Goal: Task Accomplishment & Management: Manage account settings

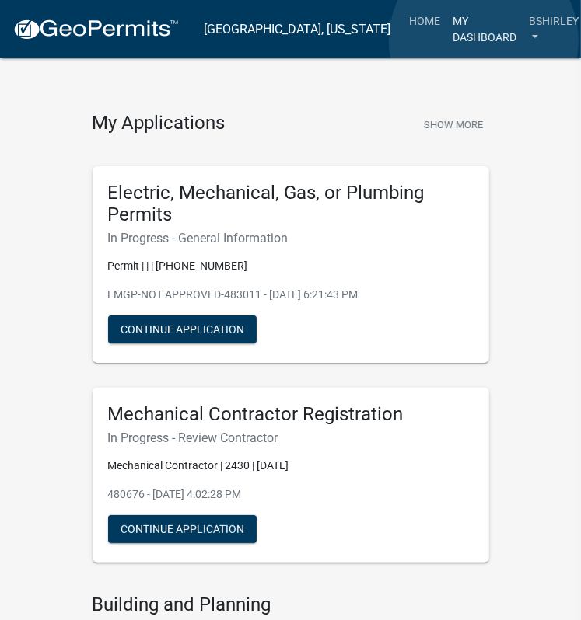
click at [484, 40] on link "My Dashboard" at bounding box center [484, 29] width 76 height 46
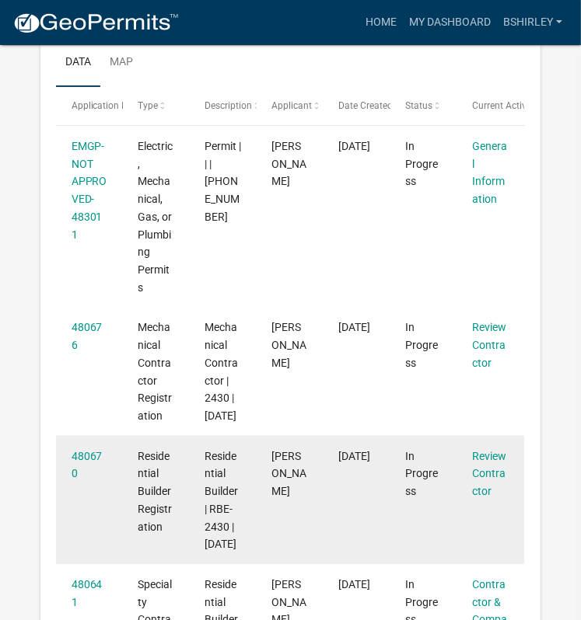
scroll to position [258, 0]
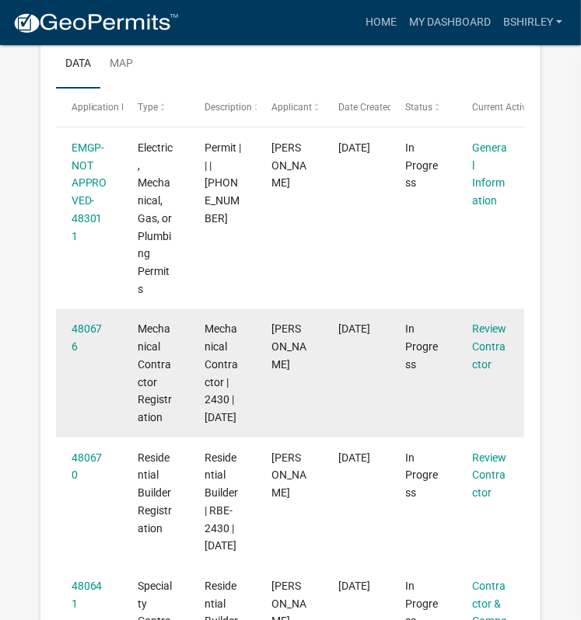
click at [485, 353] on div "Review Contractor" at bounding box center [491, 346] width 37 height 53
click at [482, 352] on link "Review Contractor" at bounding box center [490, 347] width 34 height 48
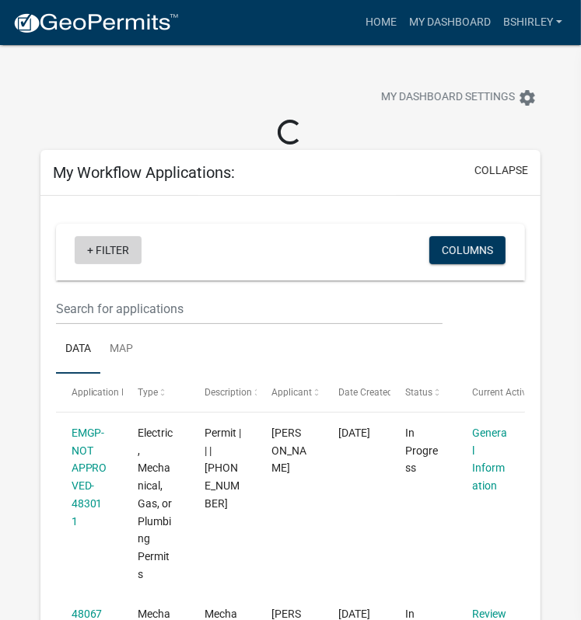
click at [106, 246] on link "+ Filter" at bounding box center [108, 250] width 67 height 28
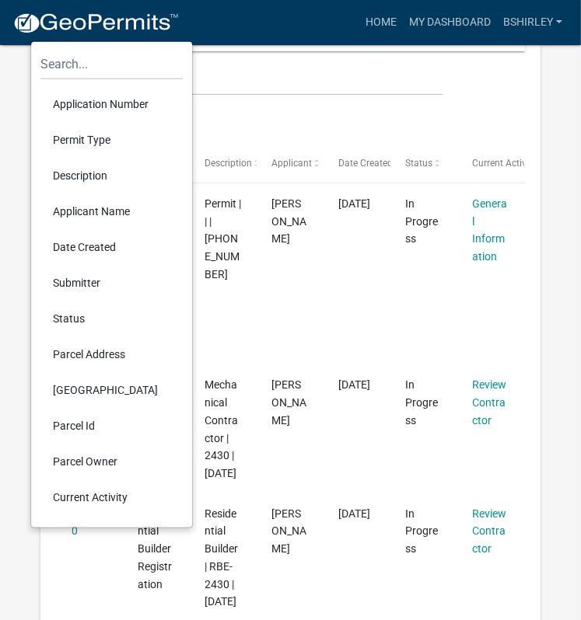
click at [74, 495] on li "Current Activity" at bounding box center [111, 498] width 142 height 36
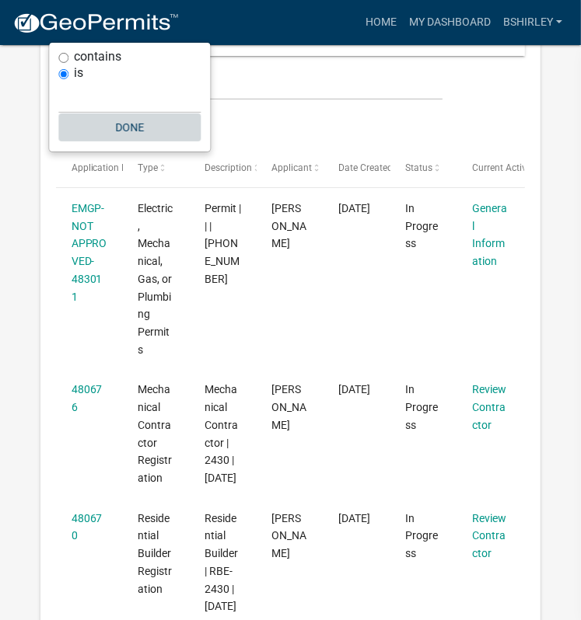
click at [131, 127] on button "Done" at bounding box center [129, 127] width 142 height 28
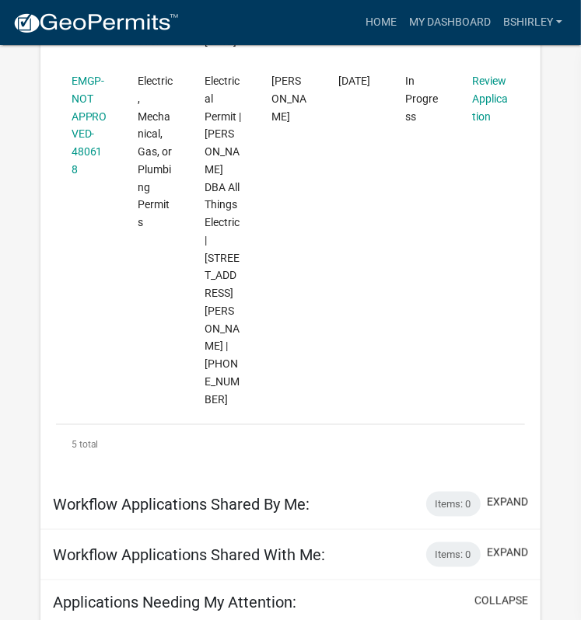
scroll to position [896, 0]
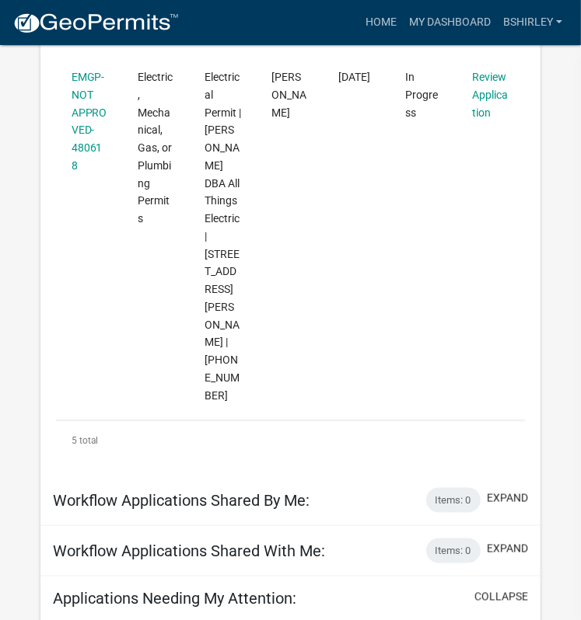
click at [302, 476] on div "Workflow Applications Shared By Me: Items: 0 expand" at bounding box center [289, 501] width 499 height 51
click at [382, 526] on div "Workflow Applications Shared With Me: Items: 0 expand" at bounding box center [289, 551] width 499 height 51
click at [500, 577] on div "Applications Needing My Attention: collapse" at bounding box center [289, 600] width 499 height 46
click at [497, 541] on button "expand" at bounding box center [507, 549] width 41 height 16
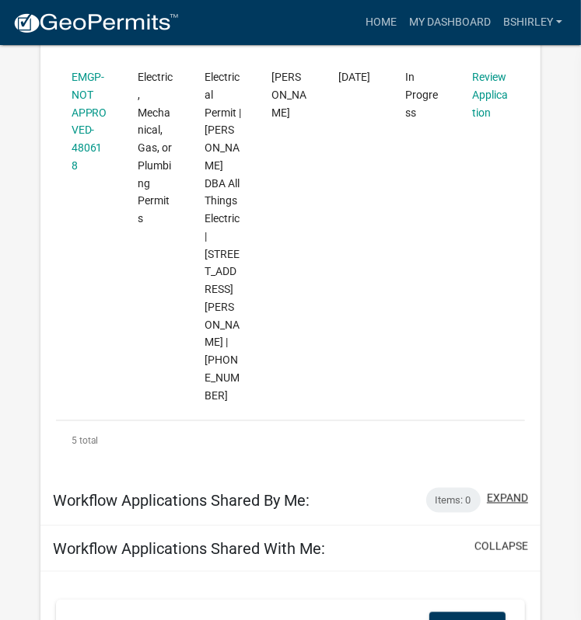
click at [505, 491] on button "expand" at bounding box center [507, 499] width 41 height 16
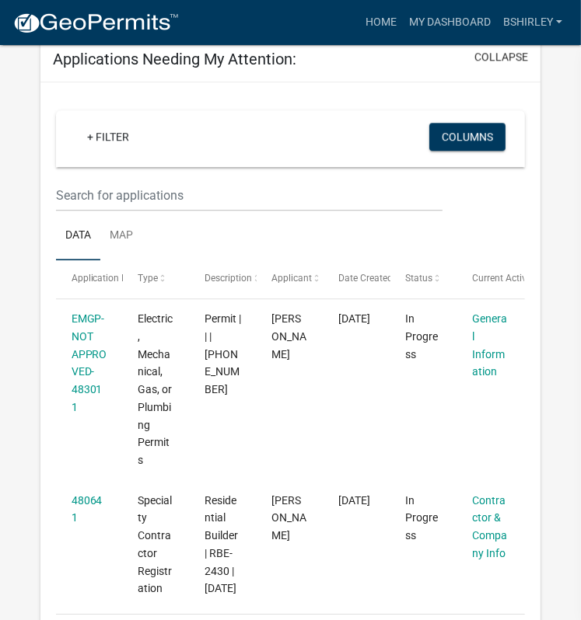
scroll to position [2111, 0]
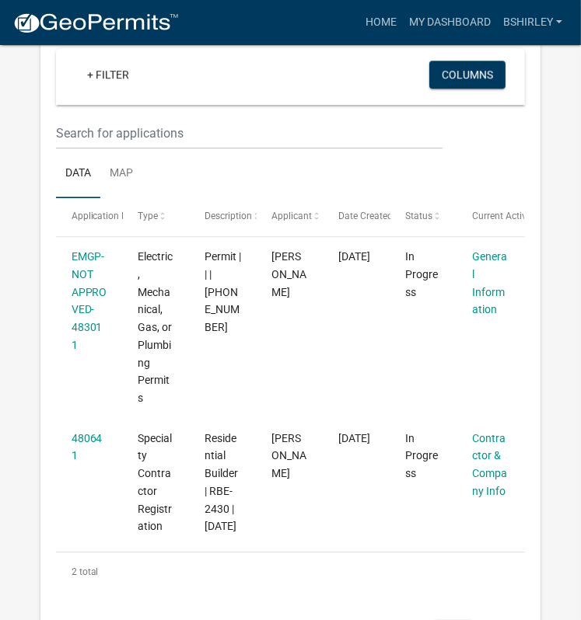
click at [506, 620] on button "expand" at bounding box center [507, 630] width 41 height 16
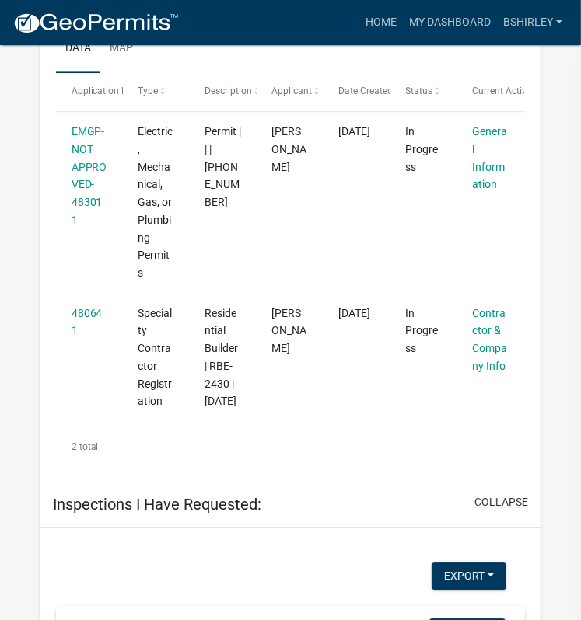
scroll to position [2236, 0]
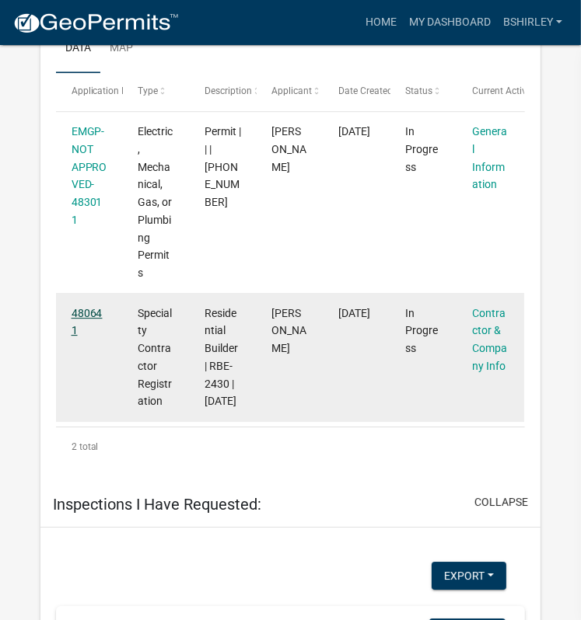
click at [83, 307] on link "480641" at bounding box center [87, 322] width 31 height 30
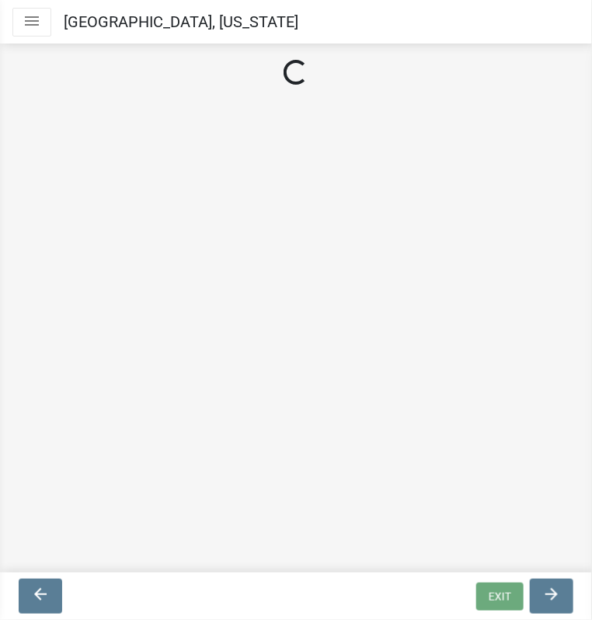
select select "SC"
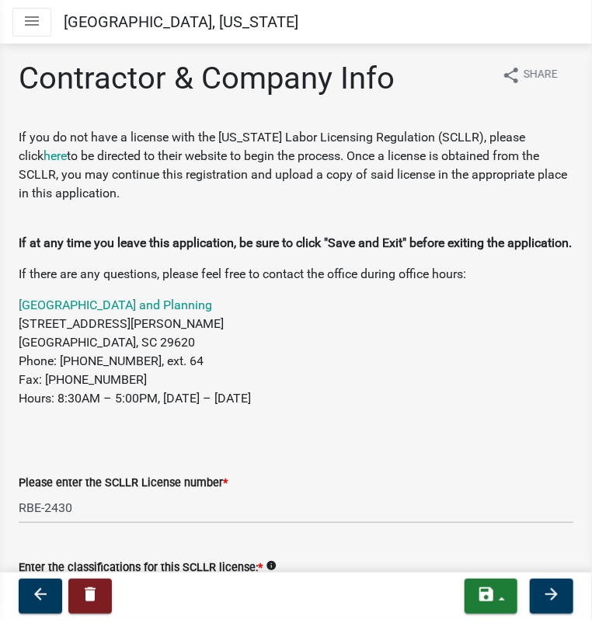
click at [37, 23] on icon "menu" at bounding box center [32, 21] width 19 height 19
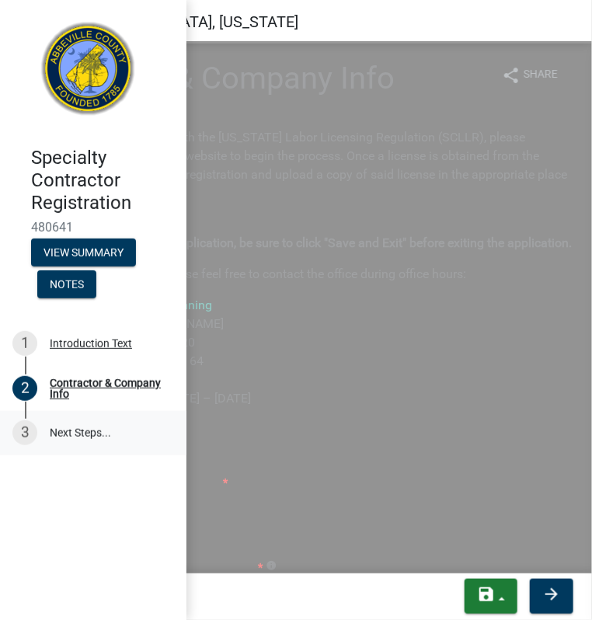
click at [70, 432] on link "3 Next Steps..." at bounding box center [93, 433] width 187 height 45
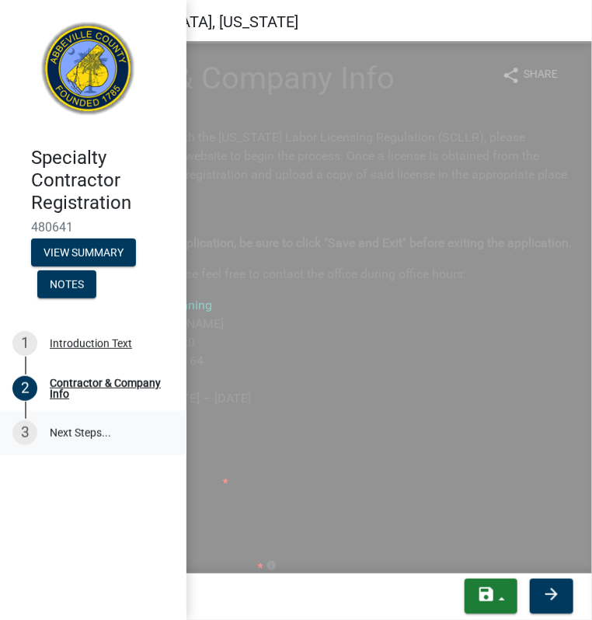
click at [33, 437] on div "3" at bounding box center [24, 433] width 25 height 25
click at [77, 246] on button "View Summary" at bounding box center [83, 253] width 105 height 28
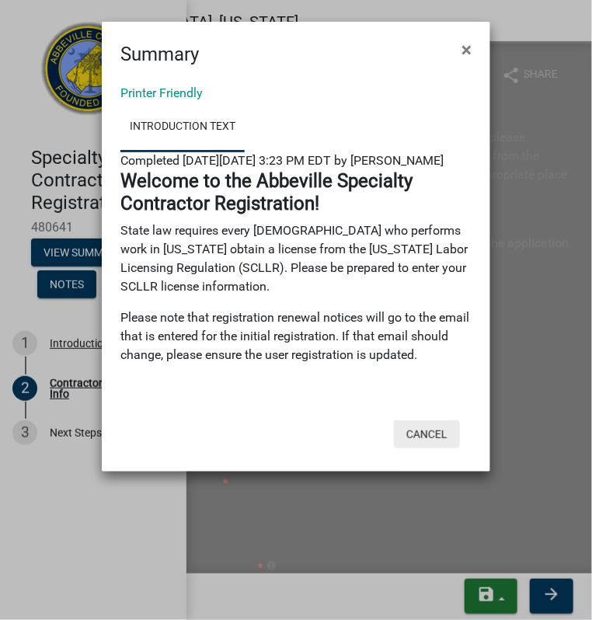
click at [419, 445] on button "Cancel" at bounding box center [427, 435] width 66 height 28
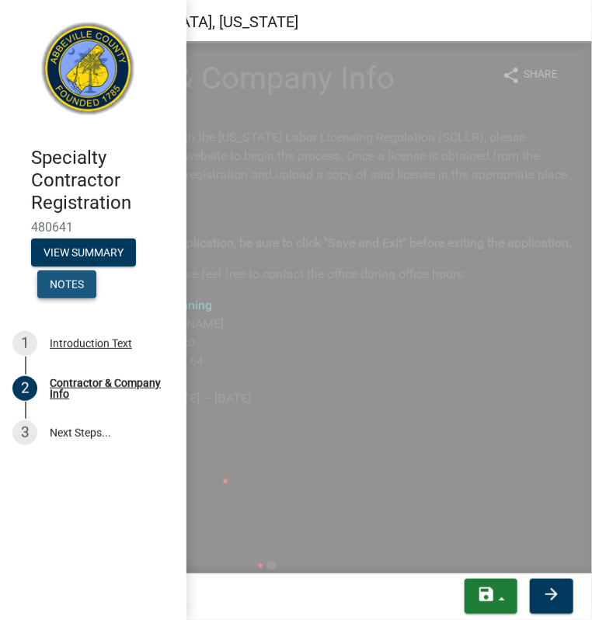
click at [58, 285] on button "Notes" at bounding box center [66, 285] width 59 height 28
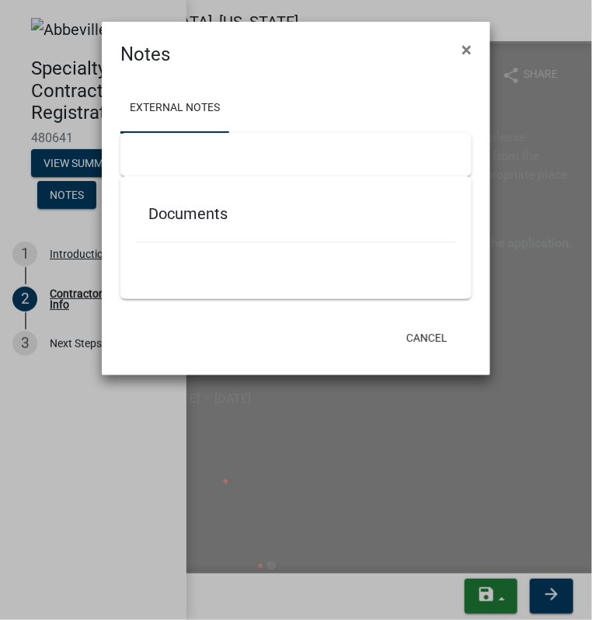
click at [190, 216] on h5 "Documents" at bounding box center [295, 213] width 295 height 19
click at [207, 213] on h5 "Documents" at bounding box center [295, 213] width 295 height 19
click at [468, 52] on span "×" at bounding box center [467, 50] width 10 height 22
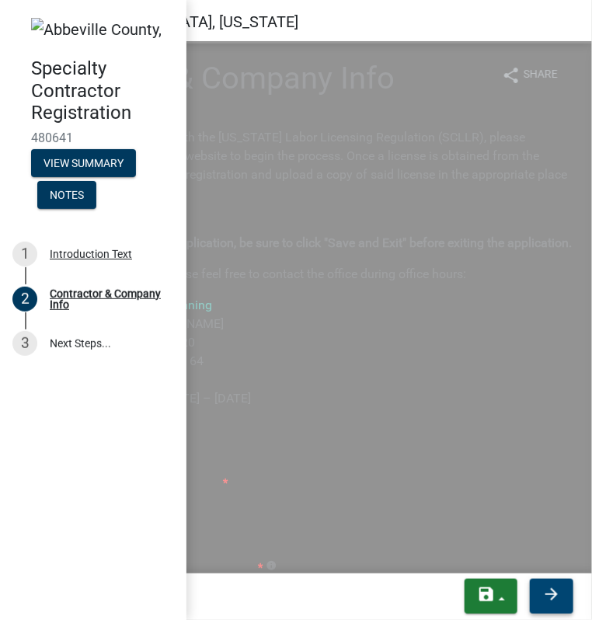
click at [544, 591] on icon "arrow_forward" at bounding box center [552, 594] width 19 height 19
click at [501, 595] on button "save" at bounding box center [491, 596] width 53 height 35
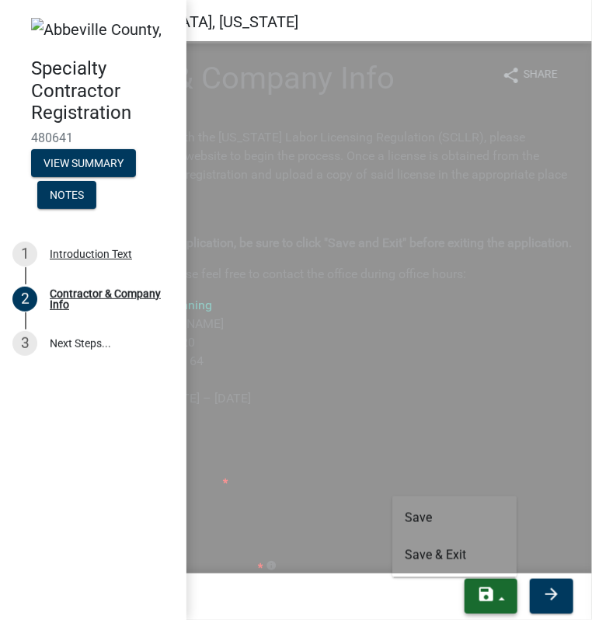
drag, startPoint x: 501, startPoint y: 595, endPoint x: 466, endPoint y: 596, distance: 34.2
click at [466, 596] on button "save" at bounding box center [491, 596] width 53 height 35
click at [327, 439] on p at bounding box center [296, 430] width 555 height 19
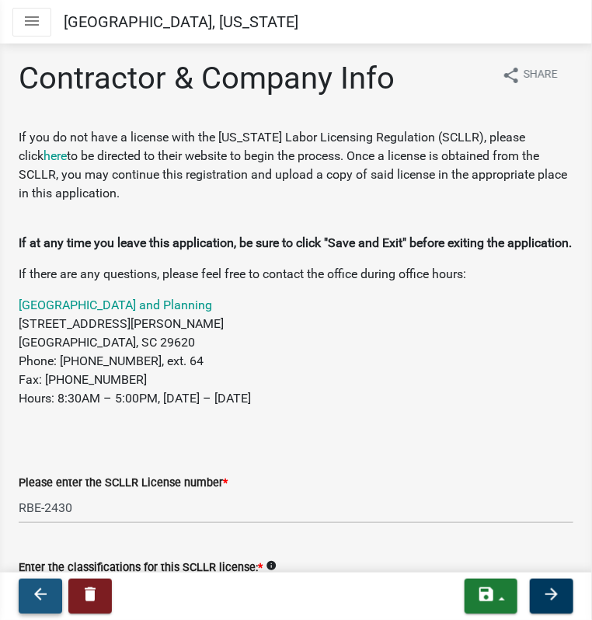
click at [43, 583] on button "arrow_back" at bounding box center [41, 596] width 44 height 35
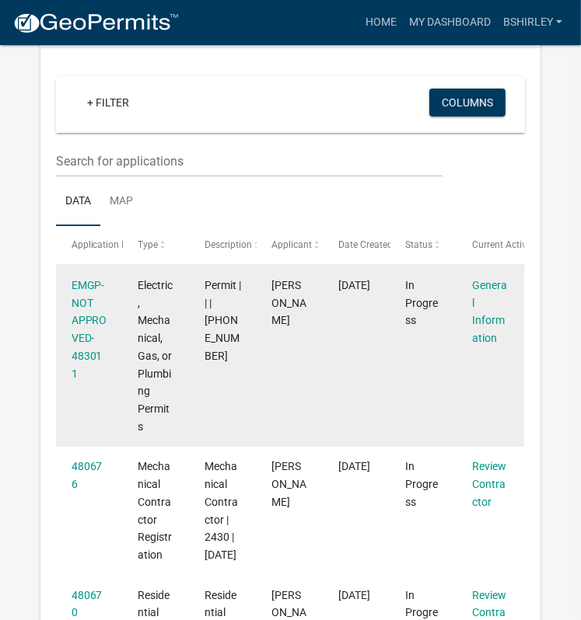
scroll to position [107, 0]
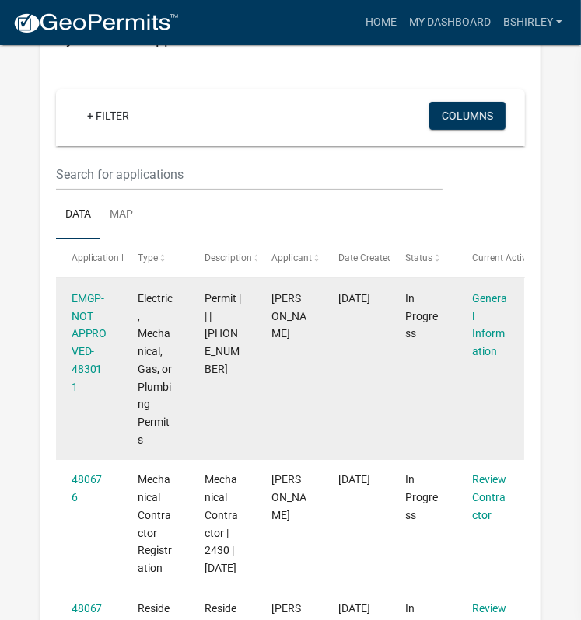
click at [351, 298] on span "[DATE]" at bounding box center [355, 298] width 32 height 12
click at [62, 340] on datatable-body-cell "EMGP-NOT APPROVED-483011" at bounding box center [89, 369] width 67 height 182
click at [103, 347] on div "EMGP-NOT APPROVED-483011" at bounding box center [90, 343] width 37 height 107
click at [96, 345] on div "EMGP-NOT APPROVED-483011" at bounding box center [90, 343] width 37 height 107
click at [88, 320] on link "EMGP-NOT APPROVED-483011" at bounding box center [90, 342] width 36 height 101
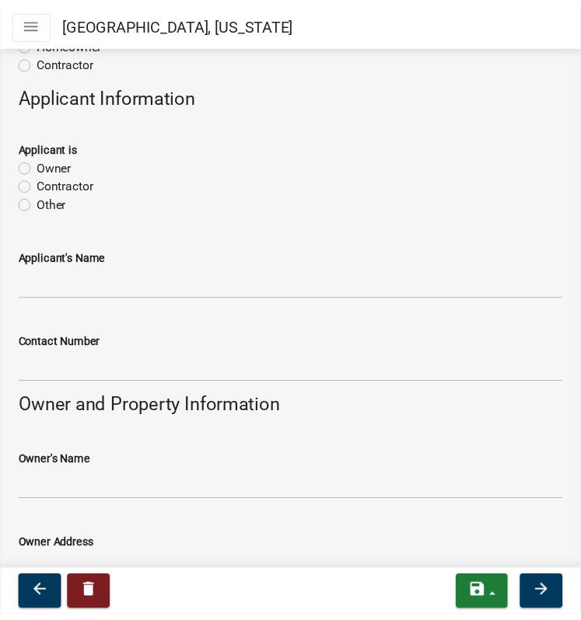
scroll to position [1093, 0]
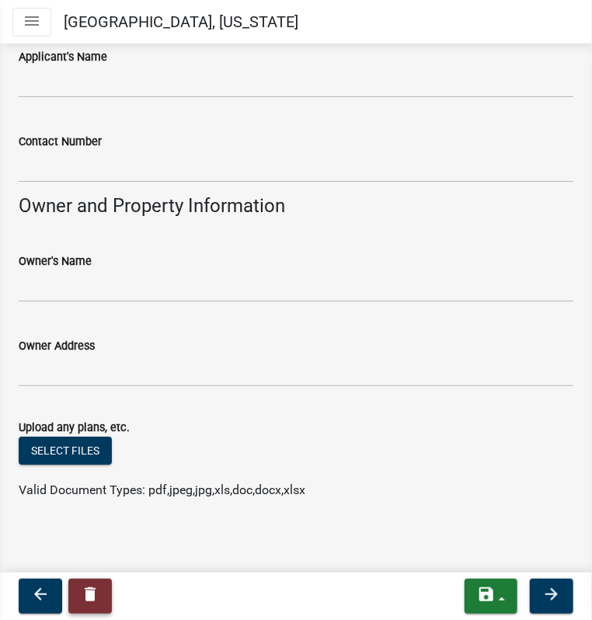
click at [99, 595] on icon "delete" at bounding box center [90, 594] width 19 height 19
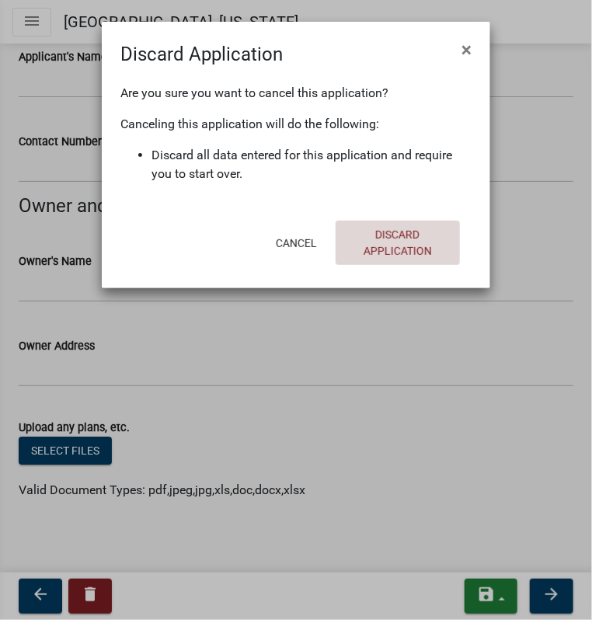
click at [419, 250] on button "Discard Application" at bounding box center [398, 243] width 124 height 44
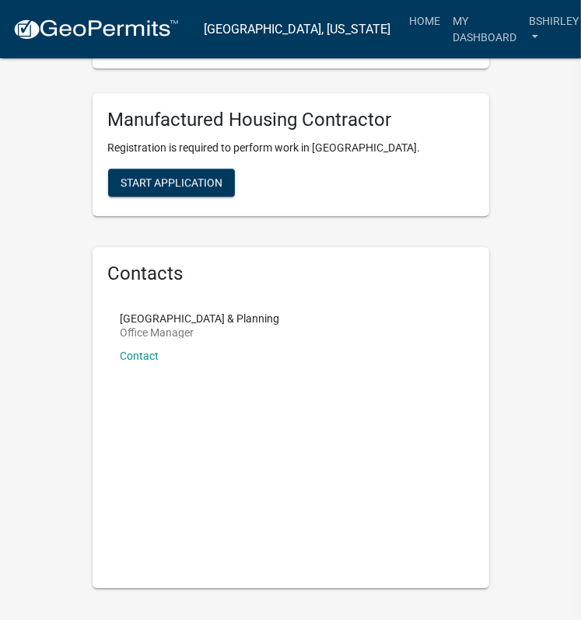
scroll to position [2122, 0]
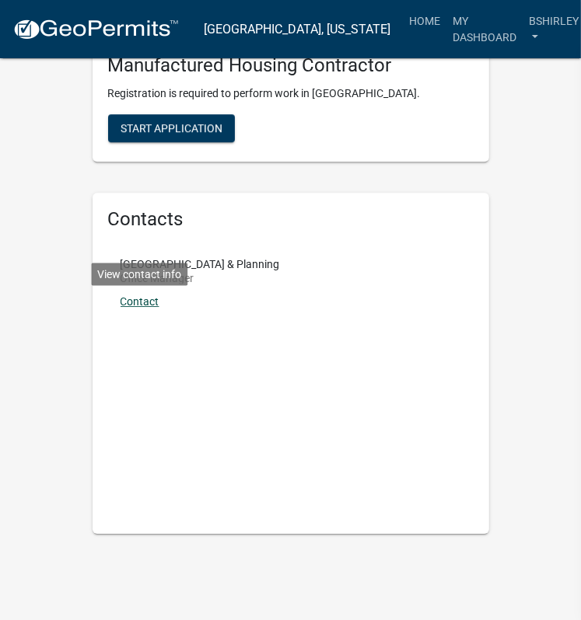
click at [141, 295] on link "Contact" at bounding box center [139, 301] width 39 height 12
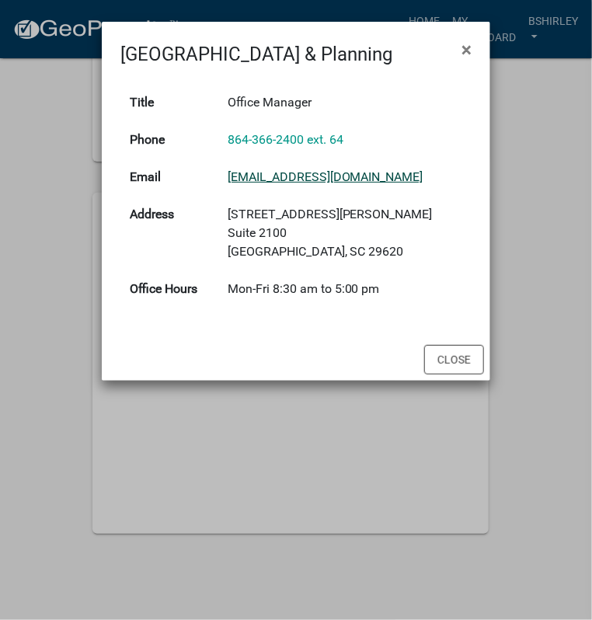
click at [331, 173] on link "[EMAIL_ADDRESS][DOMAIN_NAME]" at bounding box center [326, 176] width 196 height 15
click at [107, 290] on div "Title Office Manager Phone 864-366-2400 ext. 64 Email [EMAIL_ADDRESS][DOMAIN_NA…" at bounding box center [296, 203] width 389 height 271
click at [470, 57] on span "×" at bounding box center [467, 50] width 10 height 22
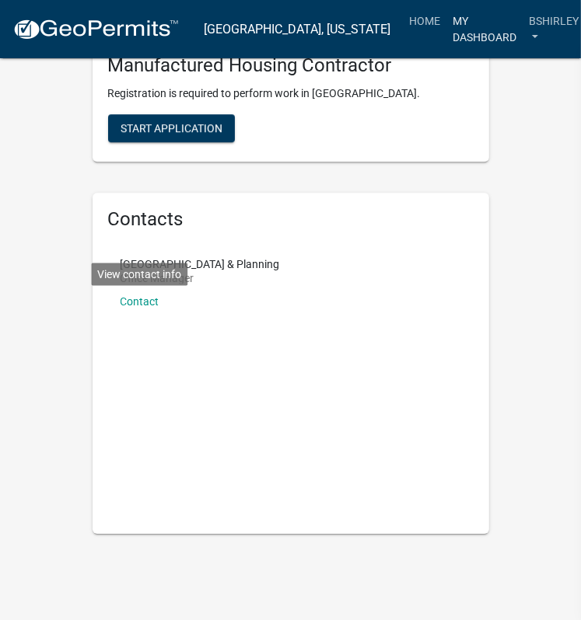
click at [473, 34] on link "My Dashboard" at bounding box center [484, 29] width 76 height 46
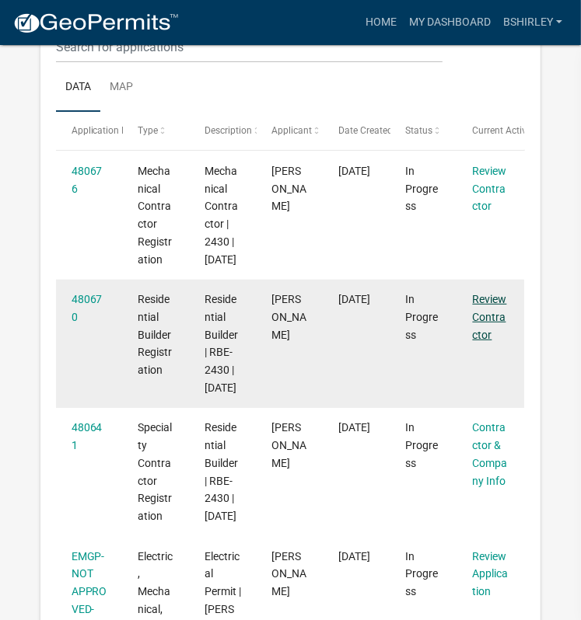
scroll to position [221, 0]
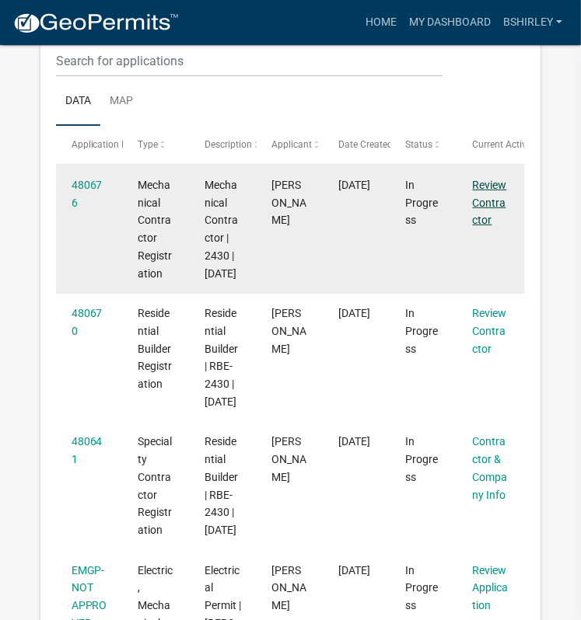
click at [498, 200] on link "Review Contractor" at bounding box center [490, 203] width 34 height 48
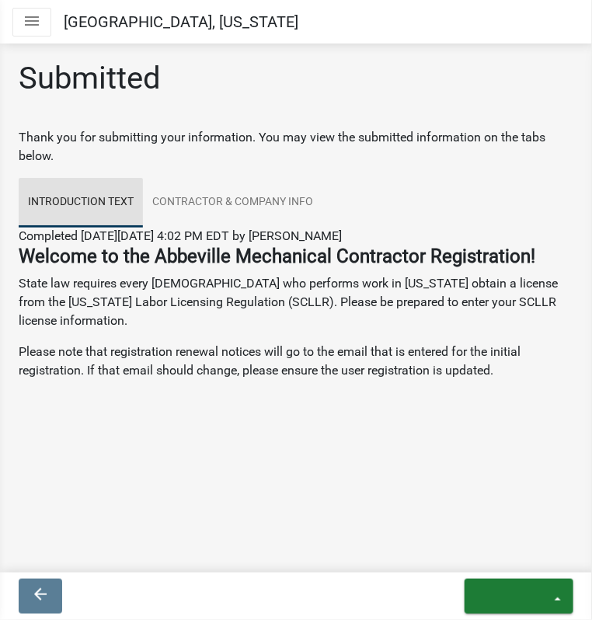
click at [105, 194] on link "Introduction Text" at bounding box center [81, 203] width 124 height 50
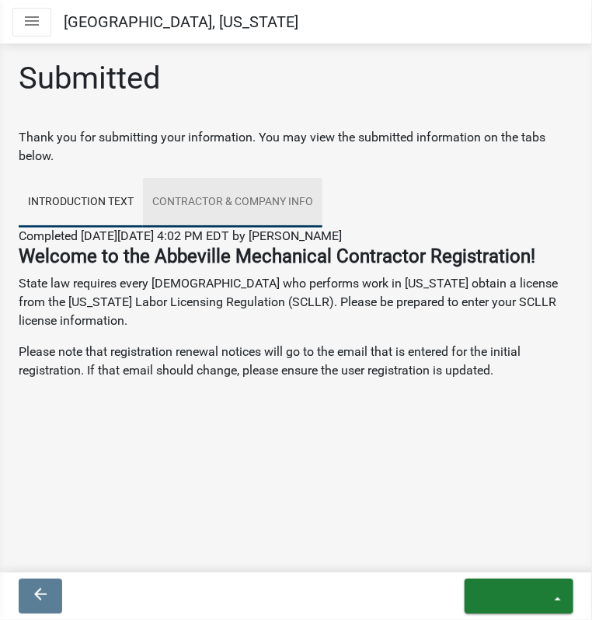
click at [289, 200] on link "Contractor & Company Info" at bounding box center [233, 203] width 180 height 50
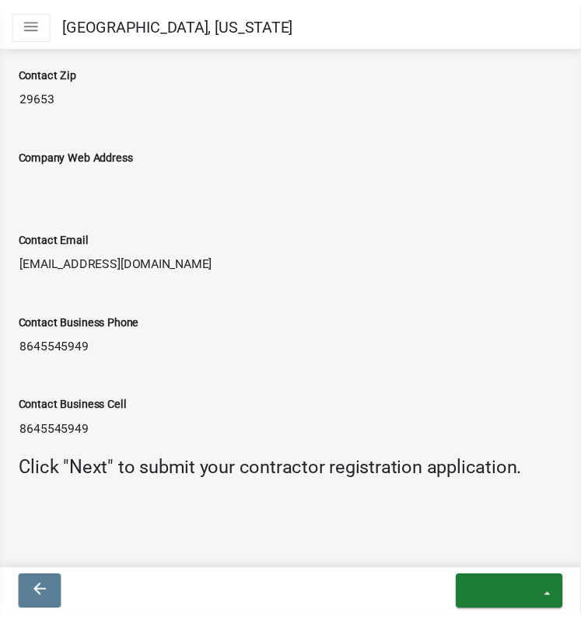
scroll to position [1621, 0]
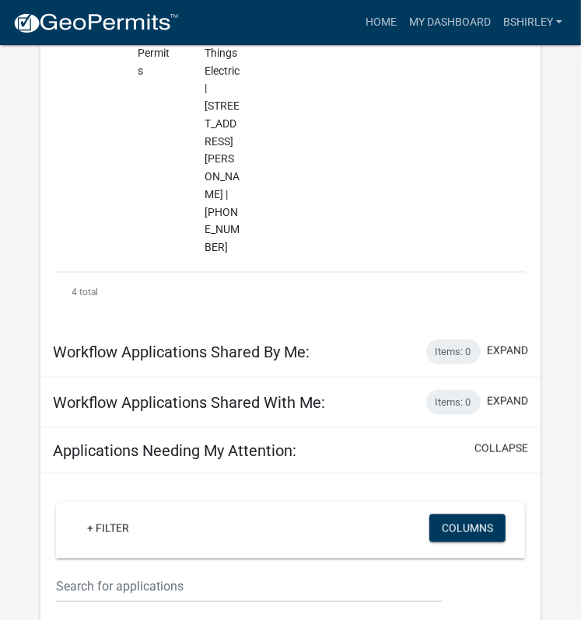
scroll to position [884, 0]
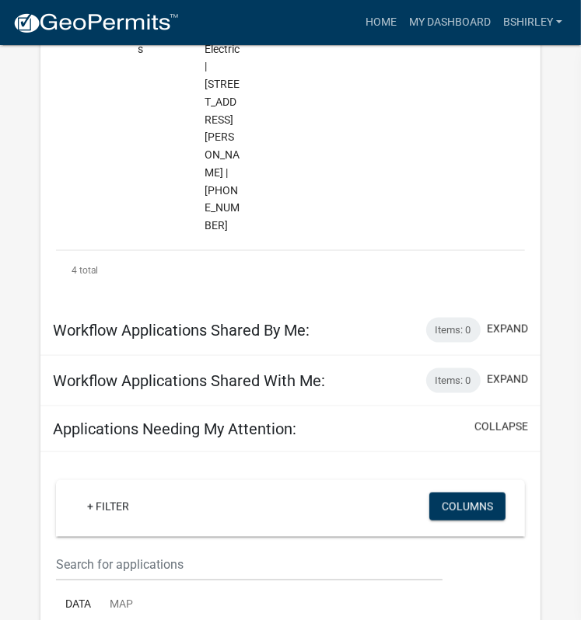
click at [379, 356] on div "Workflow Applications Shared With Me: Items: 0 expand" at bounding box center [289, 381] width 499 height 51
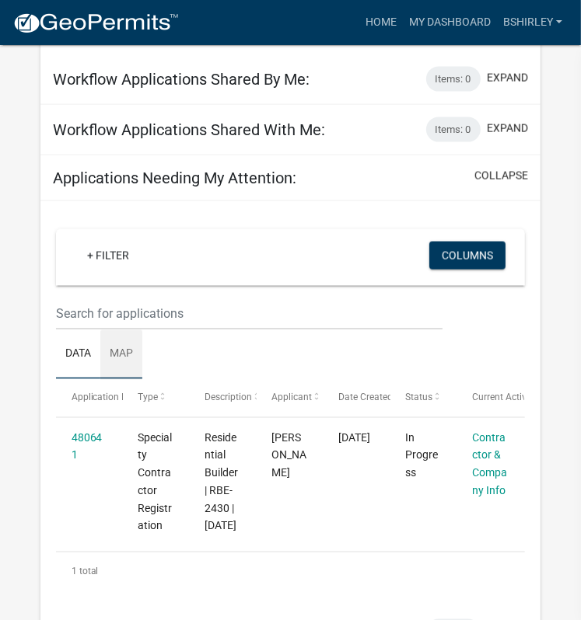
click at [119, 330] on link "Map" at bounding box center [121, 355] width 42 height 50
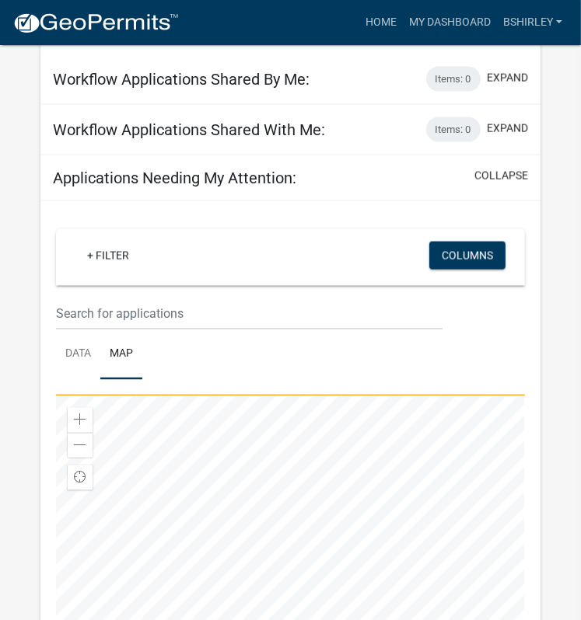
click at [361, 396] on div at bounding box center [290, 590] width 468 height 389
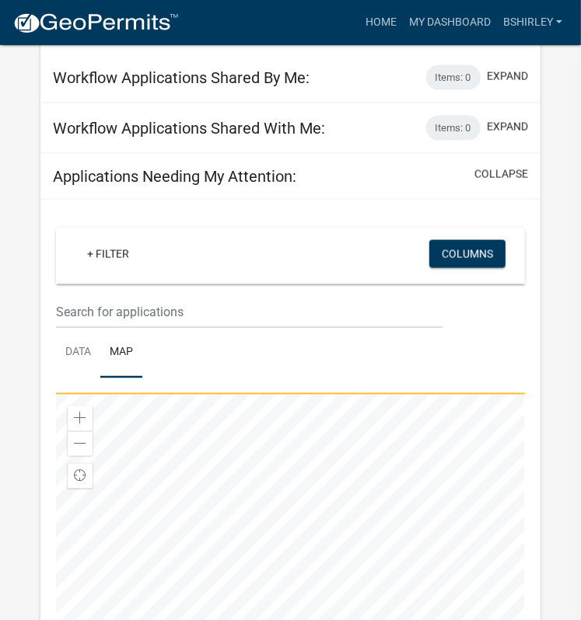
drag, startPoint x: 361, startPoint y: 276, endPoint x: 0, endPoint y: 337, distance: 366.7
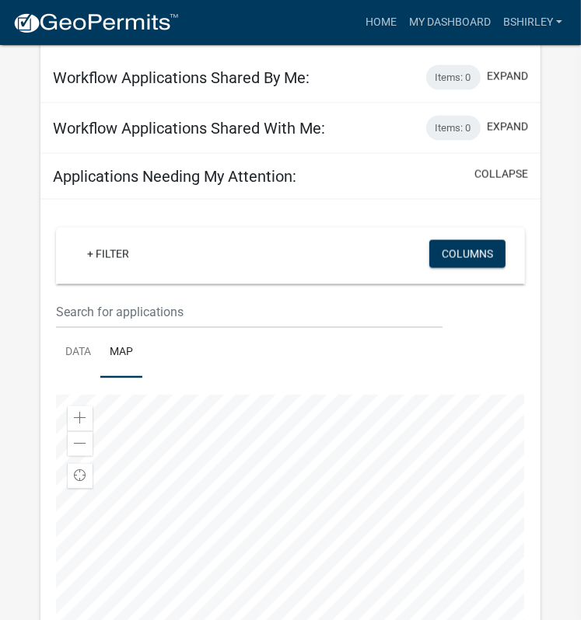
click at [56, 470] on div at bounding box center [290, 589] width 468 height 389
